Goal: Find specific page/section: Find specific page/section

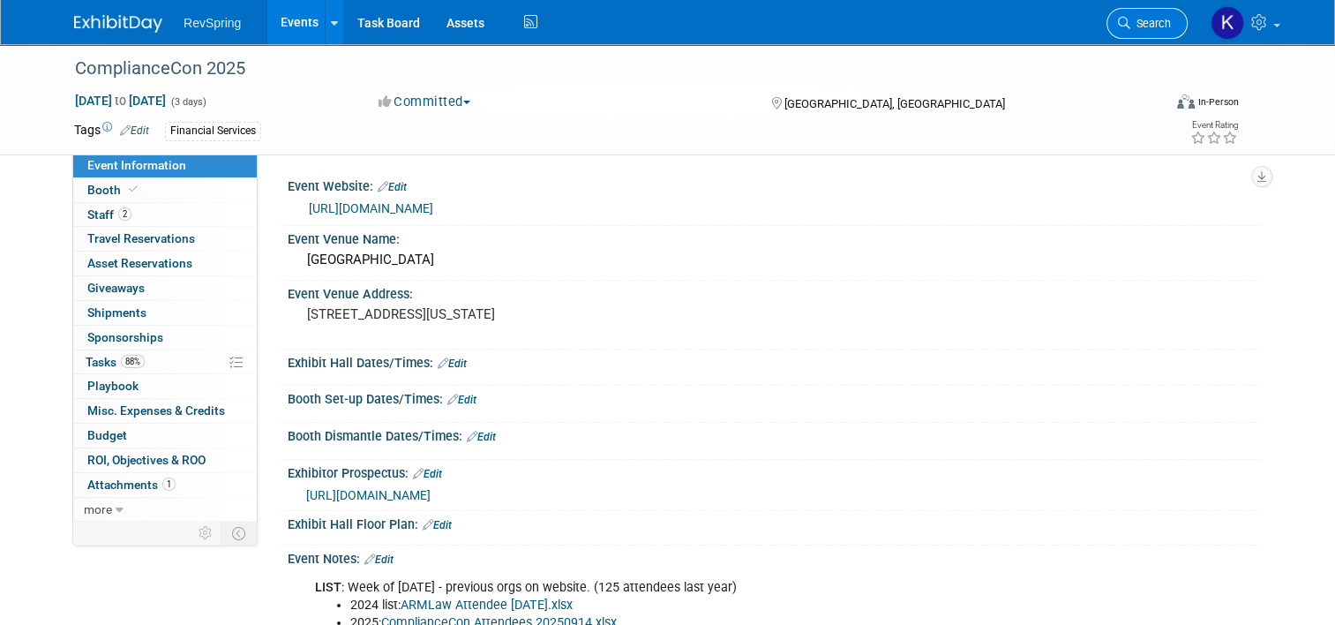
click at [1145, 24] on span "Search" at bounding box center [1151, 23] width 41 height 13
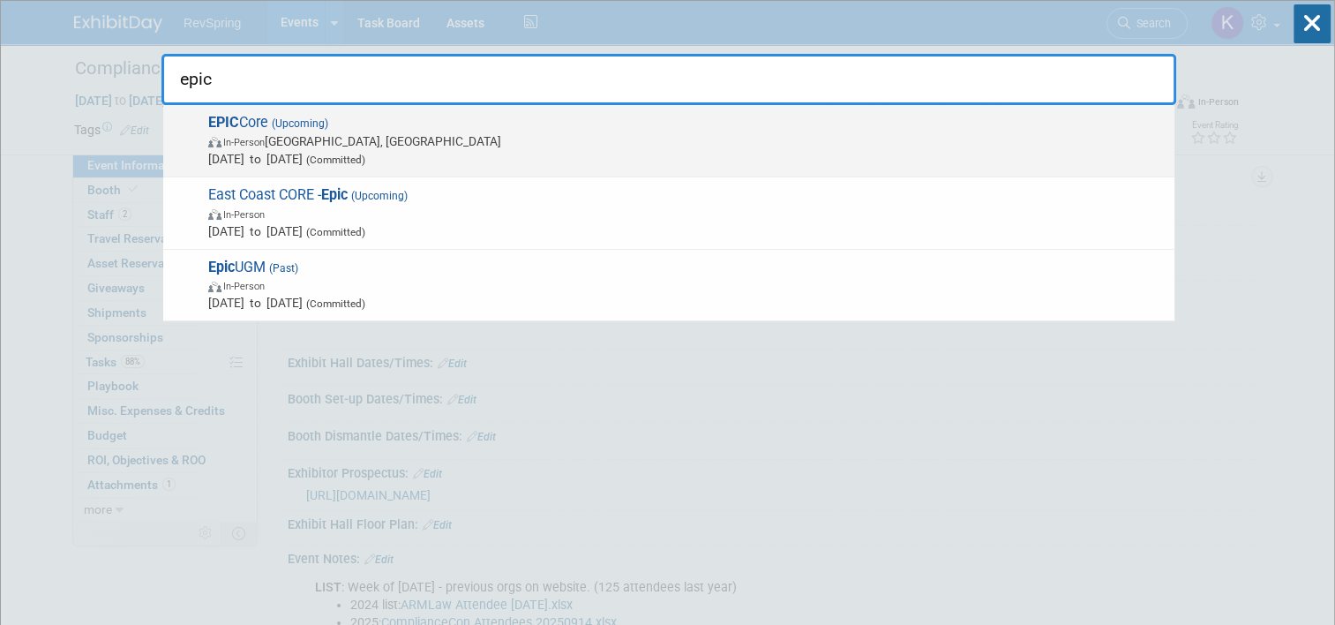
type input "epic"
click at [843, 124] on span "EPIC Core (Upcoming) In-Person New Orleans, LA Oct 15, 2025 to Oct 17, 2025 (Co…" at bounding box center [684, 141] width 963 height 54
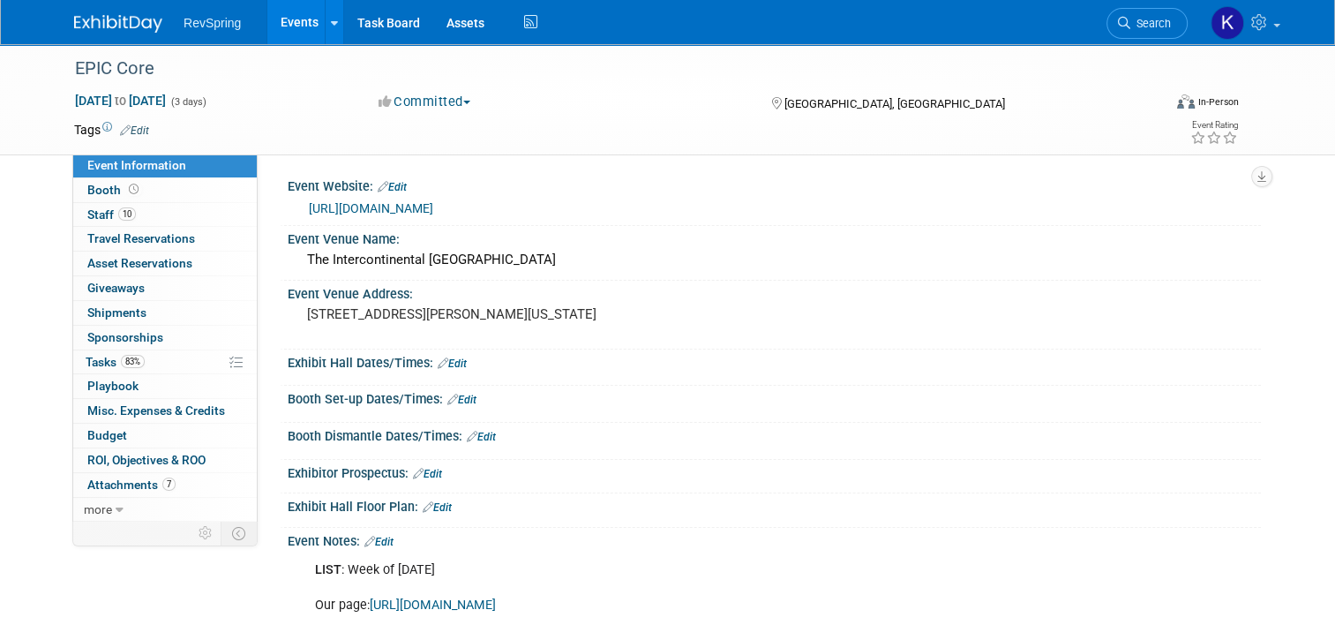
click at [344, 205] on link "https://coreusersgroup.org/" at bounding box center [371, 208] width 124 height 14
click at [1159, 11] on link "Search" at bounding box center [1147, 23] width 81 height 31
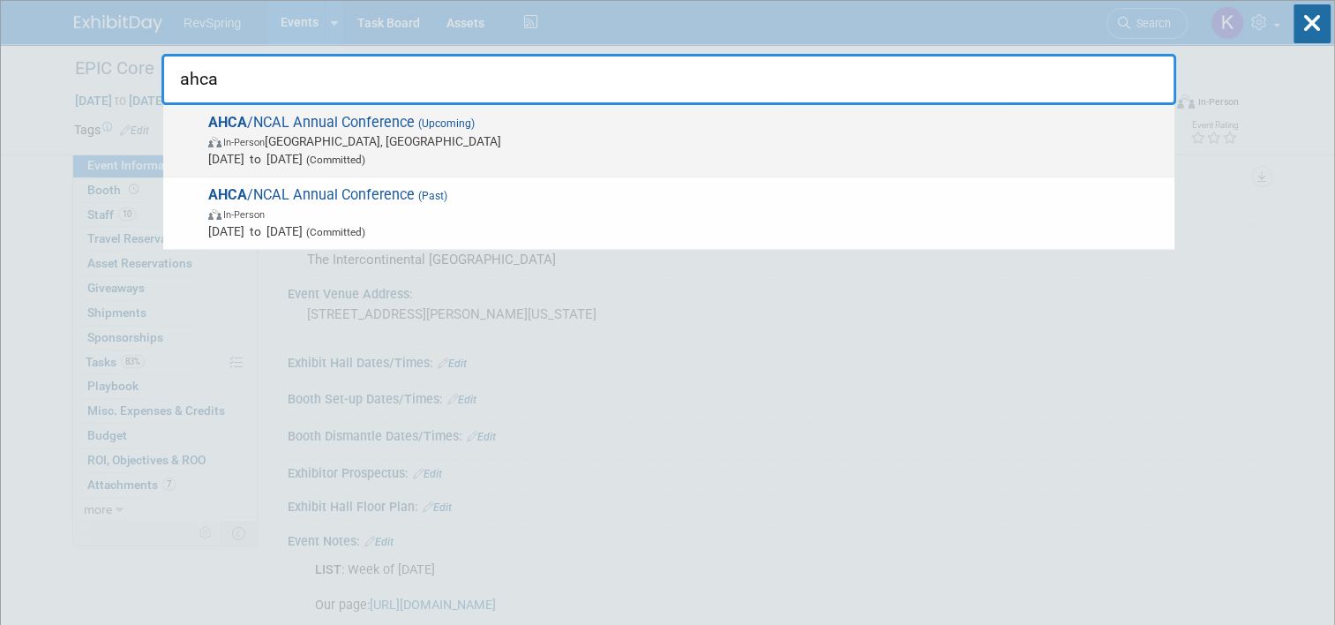
type input "ahca"
click at [592, 127] on span "AHCA /NCAL Annual Conference (Upcoming) In-Person Las Vegas, NV Oct 19, 2025 to…" at bounding box center [684, 141] width 963 height 54
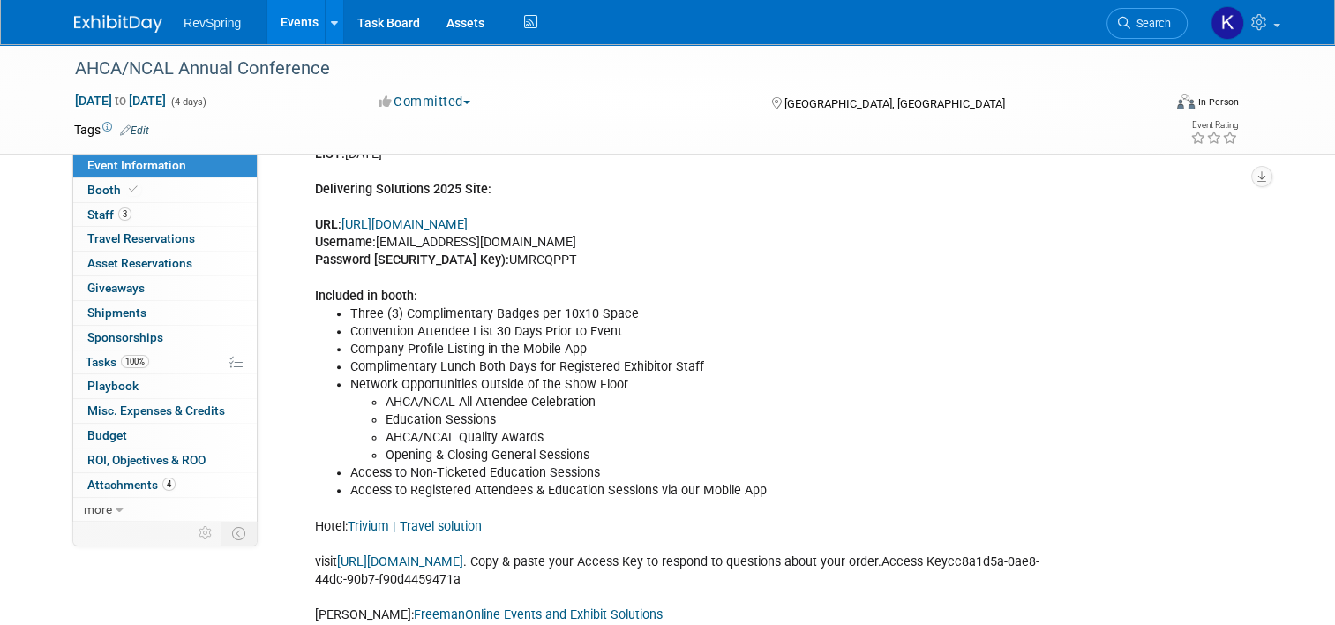
scroll to position [600, 0]
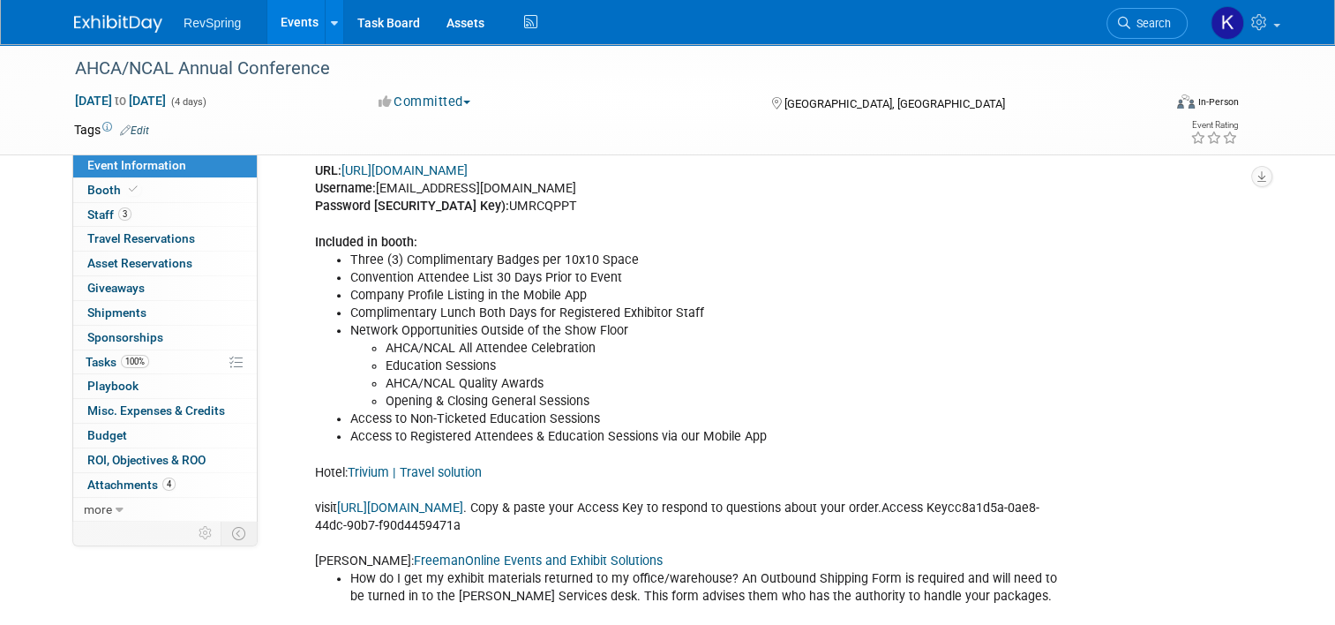
click at [1209, 331] on div "LIST: [DATE] Delivering Solutions 2025 Site: URL: [URL][DOMAIN_NAME] Username: …" at bounding box center [774, 490] width 973 height 822
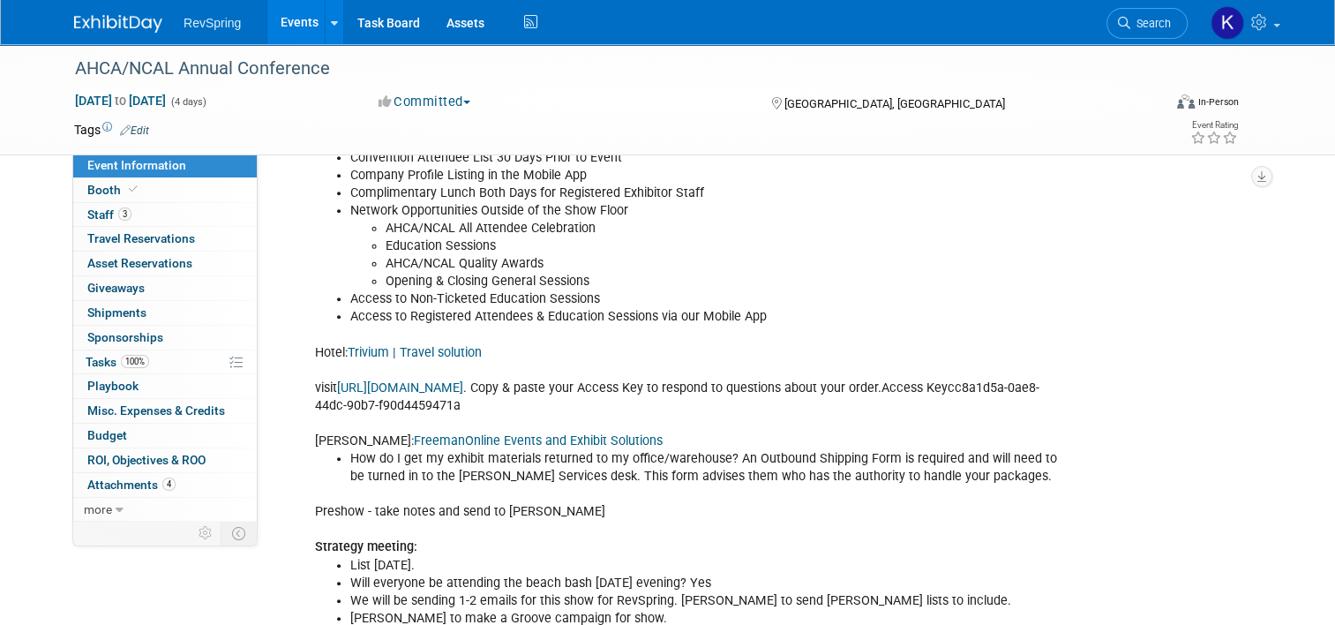
click at [432, 448] on link "FreemanOnline Events and Exhibit Solutions" at bounding box center [538, 440] width 249 height 15
click at [167, 362] on link "100% Tasks 100%" at bounding box center [165, 362] width 184 height 24
